Goal: Navigation & Orientation: Find specific page/section

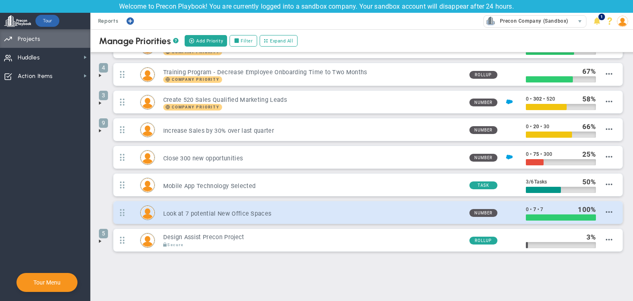
scroll to position [60, 0]
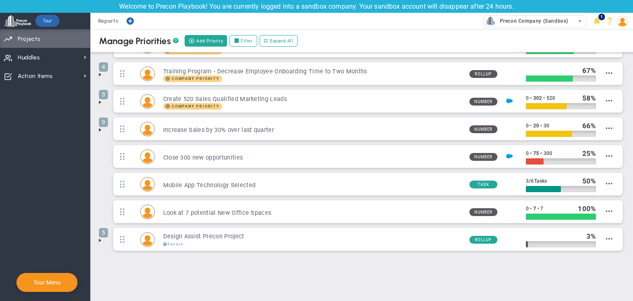
click at [101, 240] on span at bounding box center [100, 240] width 7 height 7
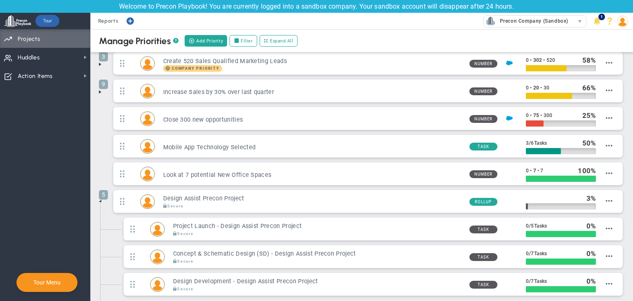
scroll to position [198, 0]
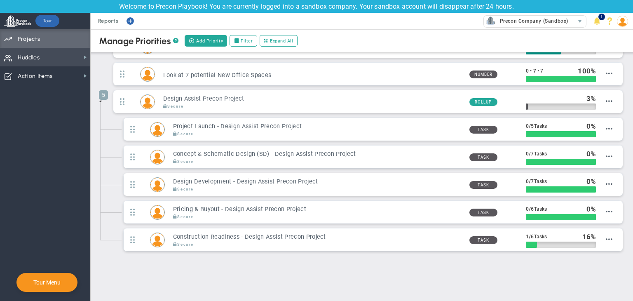
click at [45, 54] on span "Huddles Huddles" at bounding box center [45, 57] width 90 height 19
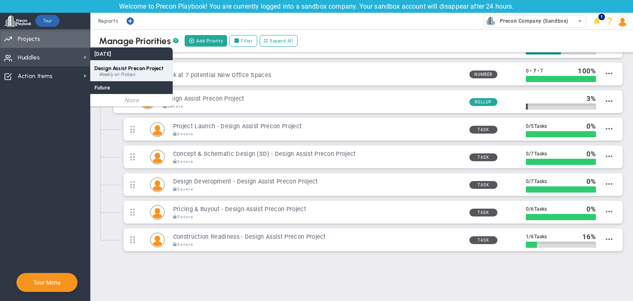
click at [106, 70] on span "Design Assist Precon Project" at bounding box center [128, 68] width 69 height 6
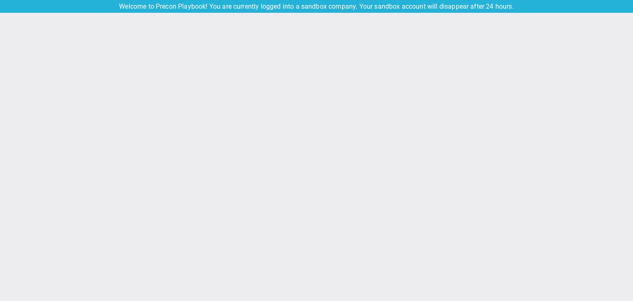
type input "Friday, September 19, 2025"
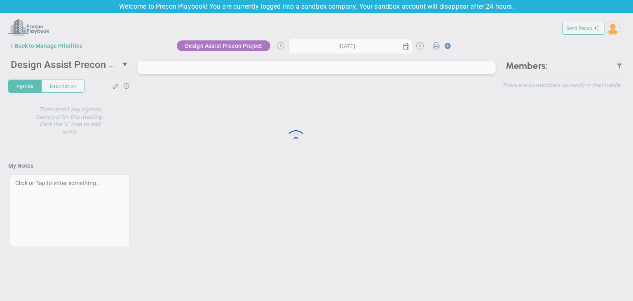
type input "Friday, September 19, 2025"
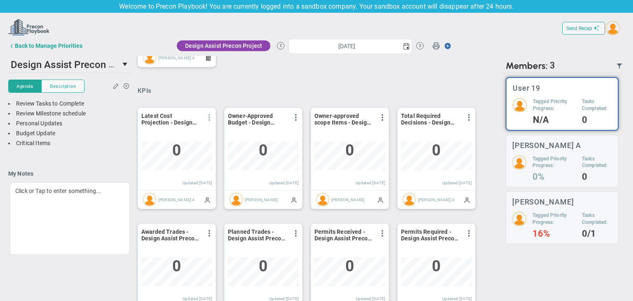
click at [208, 117] on span at bounding box center [209, 117] width 7 height 7
click at [210, 122] on span "View Historical Graph" at bounding box center [186, 124] width 53 height 6
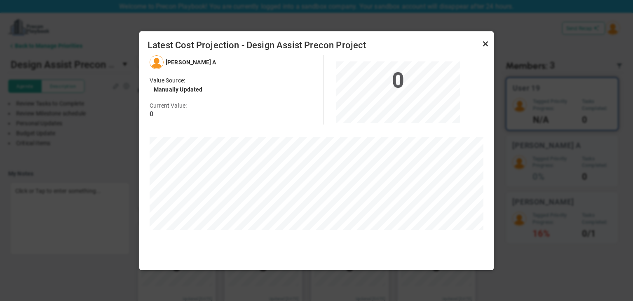
click at [484, 46] on link "Close" at bounding box center [486, 44] width 10 height 10
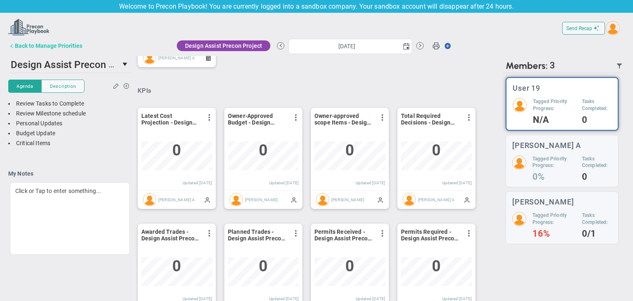
click at [48, 46] on div "Back to Manage Priorities" at bounding box center [49, 45] width 68 height 7
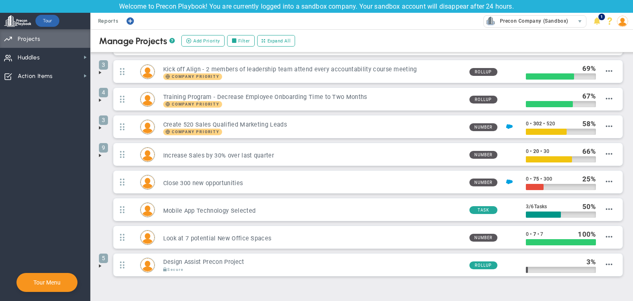
scroll to position [60, 0]
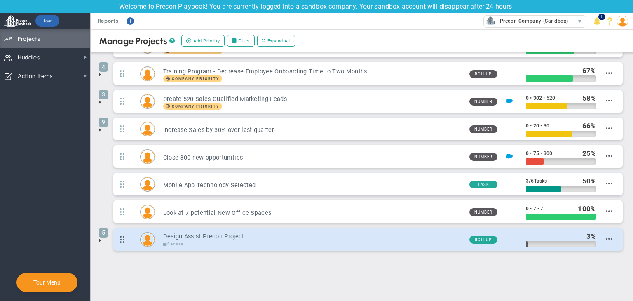
drag, startPoint x: 99, startPoint y: 240, endPoint x: 118, endPoint y: 235, distance: 19.2
click at [99, 240] on span at bounding box center [100, 240] width 7 height 7
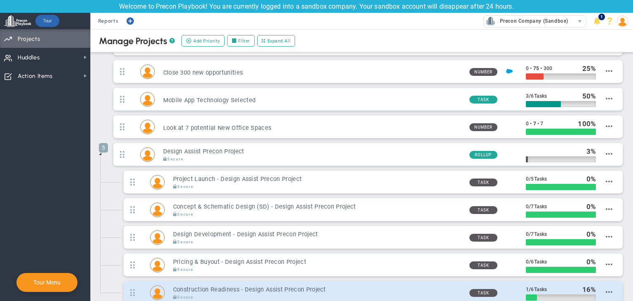
scroll to position [198, 0]
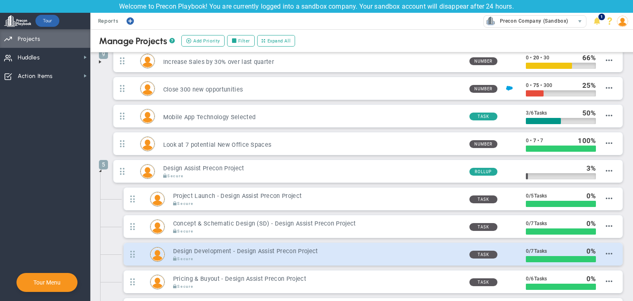
scroll to position [115, 0]
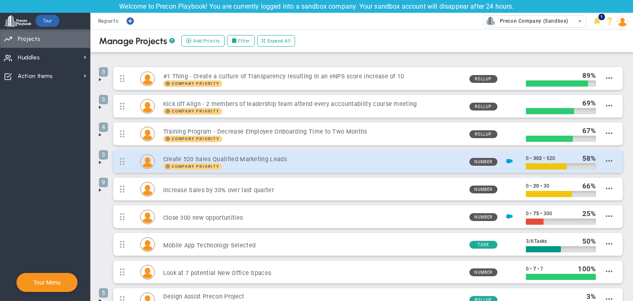
scroll to position [60, 0]
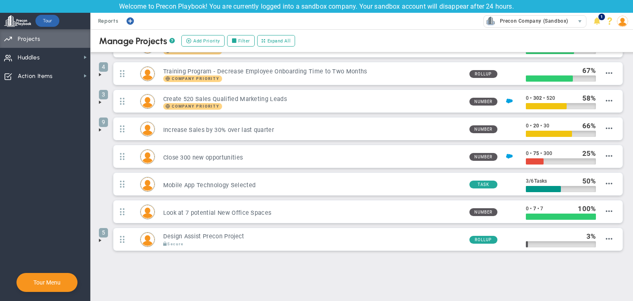
click at [99, 238] on span at bounding box center [100, 240] width 7 height 7
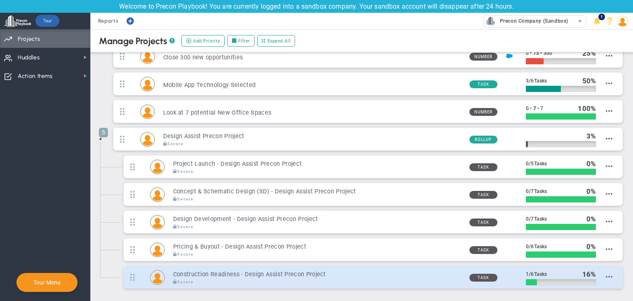
scroll to position [198, 0]
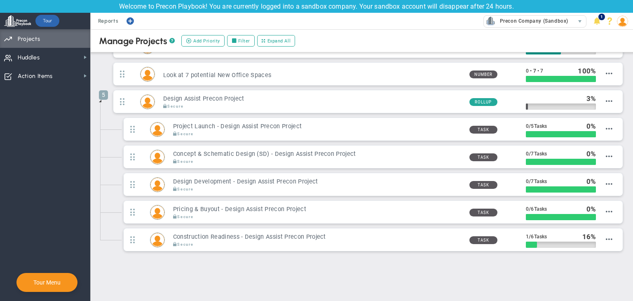
click at [458, 18] on img at bounding box center [622, 21] width 11 height 11
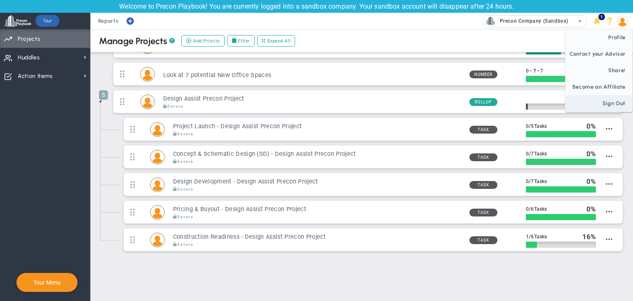
click at [458, 106] on span "Sign Out" at bounding box center [599, 103] width 67 height 16
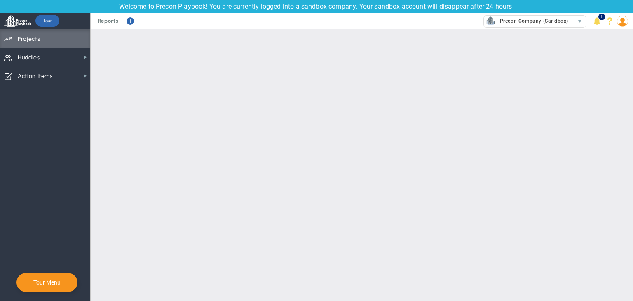
scroll to position [0, 0]
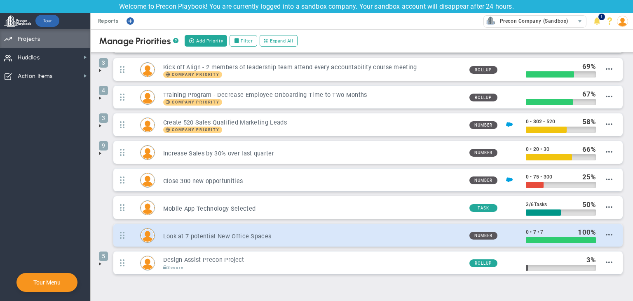
scroll to position [60, 0]
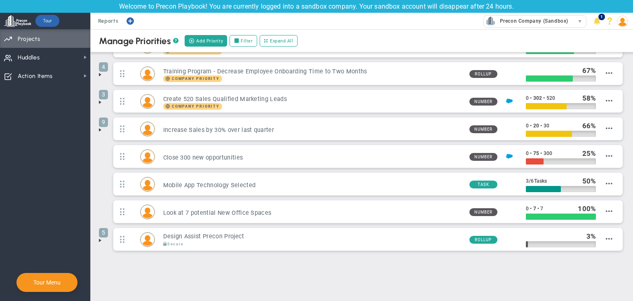
click at [99, 242] on div "Manage OKRs ? Manage Priorities ? Manage Projects ? Create Project Add Priority…" at bounding box center [362, 136] width 543 height 334
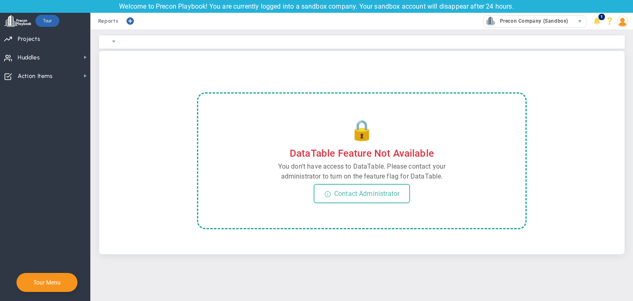
click at [629, 25] on span at bounding box center [622, 21] width 13 height 16
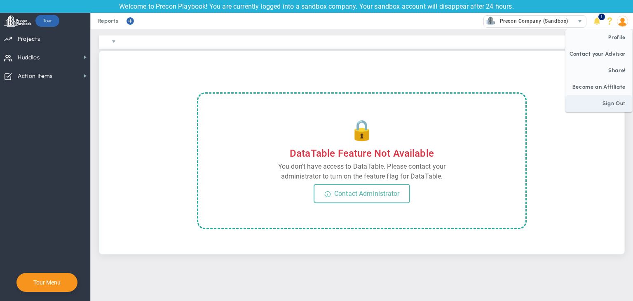
click at [619, 102] on span "Sign Out" at bounding box center [599, 103] width 67 height 16
